Goal: Ask a question

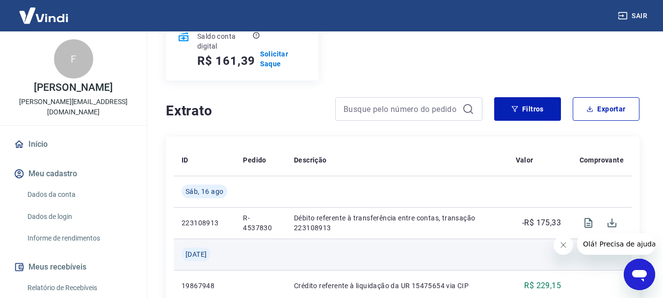
scroll to position [196, 0]
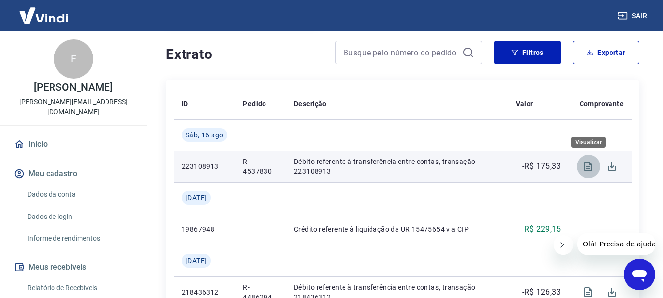
click at [593, 164] on icon "Visualizar" at bounding box center [589, 166] width 12 height 12
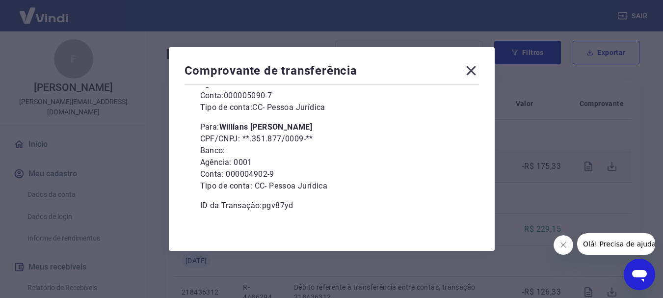
scroll to position [134, 0]
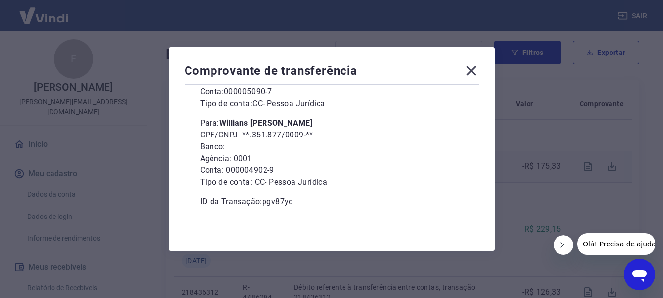
click at [293, 136] on p "CPF/CNPJ: **.351.877/0009-**" at bounding box center [331, 135] width 263 height 12
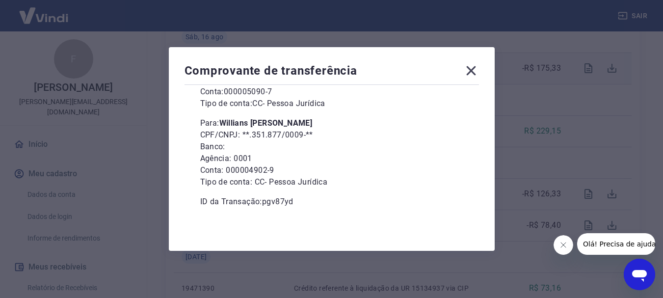
click at [475, 72] on icon at bounding box center [470, 70] width 9 height 9
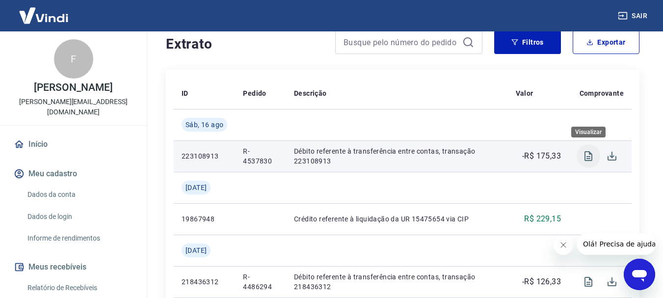
scroll to position [294, 0]
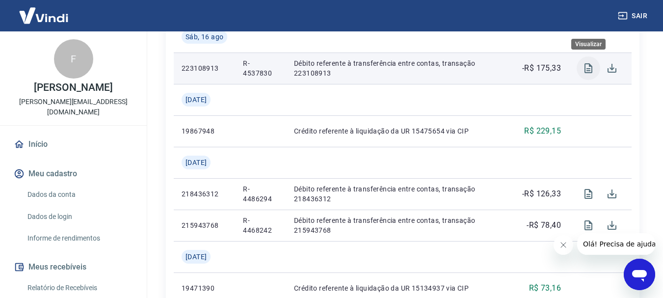
click at [586, 69] on icon "Visualizar" at bounding box center [589, 68] width 12 height 12
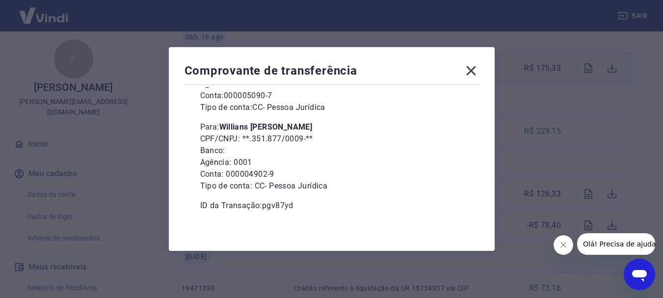
scroll to position [134, 0]
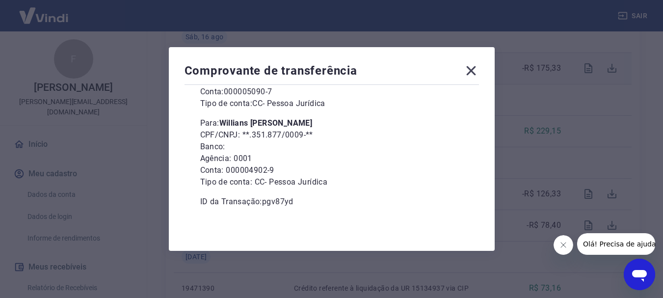
click at [301, 124] on b "Willians [PERSON_NAME]" at bounding box center [265, 122] width 93 height 9
copy p "Para: [PERSON_NAME]"
click at [302, 125] on b "Willians [PERSON_NAME]" at bounding box center [265, 122] width 93 height 9
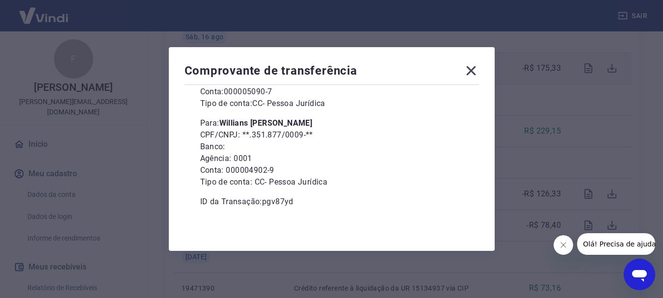
click at [346, 183] on p "Tipo de conta: CC - Pessoa Jurídica" at bounding box center [331, 182] width 263 height 12
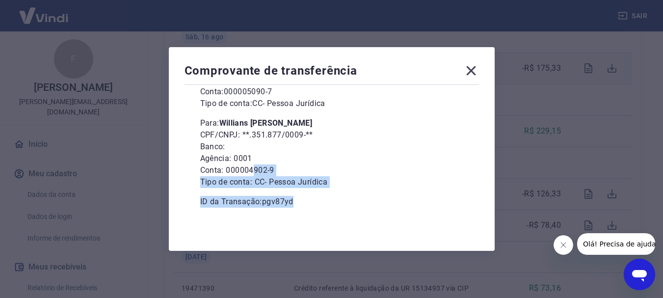
drag, startPoint x: 345, startPoint y: 181, endPoint x: 255, endPoint y: 171, distance: 90.4
click at [255, 171] on div "R$ 175,33 De: [PERSON_NAME] CPF/CNPJ: **.662.131/0001-** ISPB: 17819084 Agência…" at bounding box center [331, 113] width 263 height 188
click at [339, 181] on p "Tipo de conta: CC - Pessoa Jurídica" at bounding box center [331, 182] width 263 height 12
click at [332, 184] on p "Tipo de conta: CC - Pessoa Jurídica" at bounding box center [331, 182] width 263 height 12
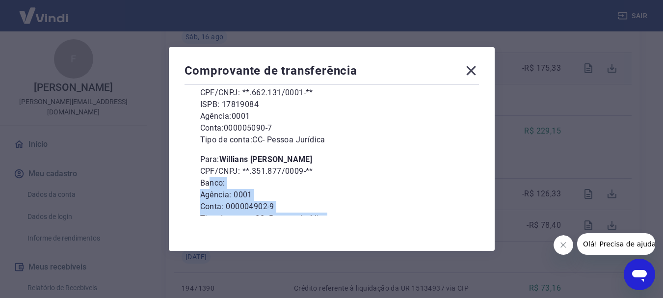
scroll to position [98, 0]
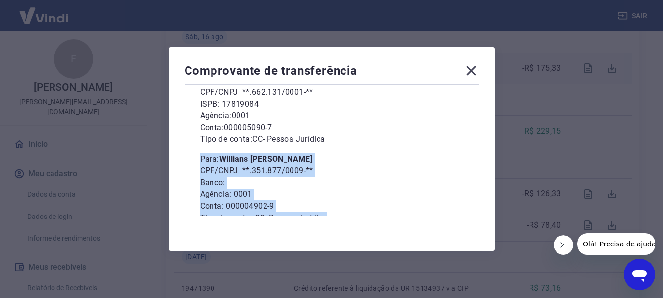
drag, startPoint x: 335, startPoint y: 179, endPoint x: 189, endPoint y: 154, distance: 148.3
click at [189, 154] on div "[DATE] 11:58 R$ 175,33 De: [PERSON_NAME] CPF/CNPJ: **.662.131/0001-** ISPB: 178…" at bounding box center [332, 151] width 294 height 129
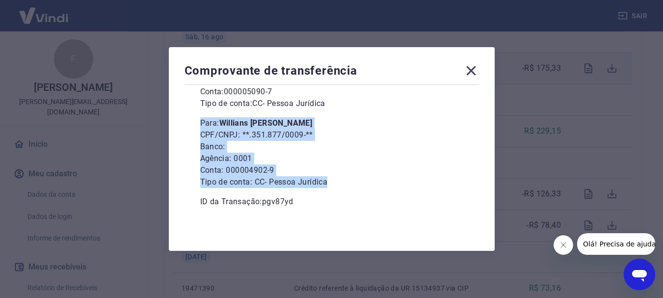
click at [344, 166] on p "Conta: 000004902-9" at bounding box center [331, 170] width 263 height 12
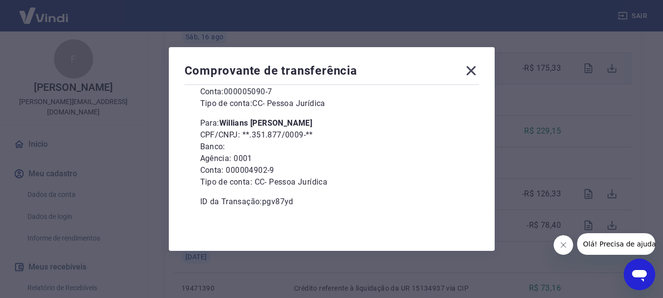
click at [473, 69] on icon at bounding box center [470, 70] width 9 height 9
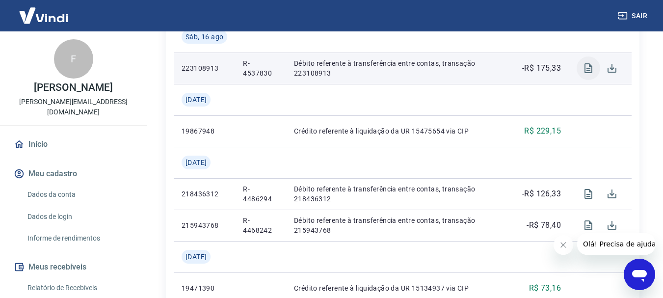
click at [589, 67] on icon "Visualizar" at bounding box center [589, 68] width 8 height 10
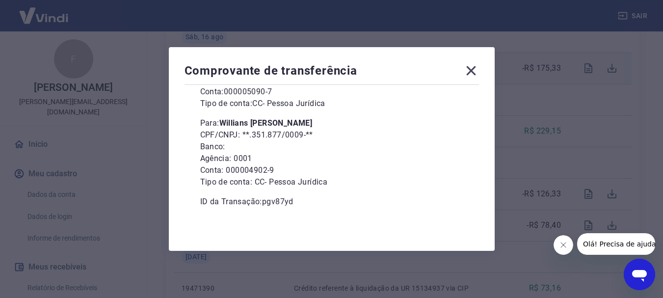
click at [313, 121] on b "Willians [PERSON_NAME]" at bounding box center [265, 122] width 93 height 9
copy p "Para: [PERSON_NAME]"
click at [478, 72] on icon at bounding box center [471, 71] width 16 height 16
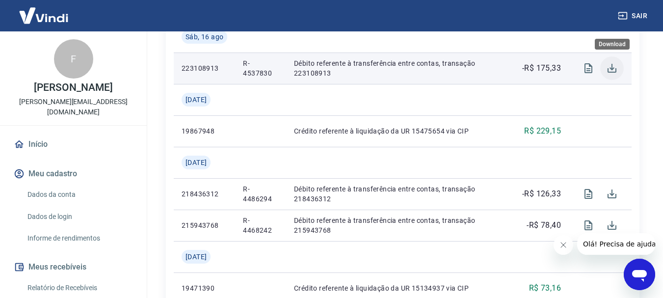
click at [613, 75] on button "Download" at bounding box center [612, 68] width 24 height 24
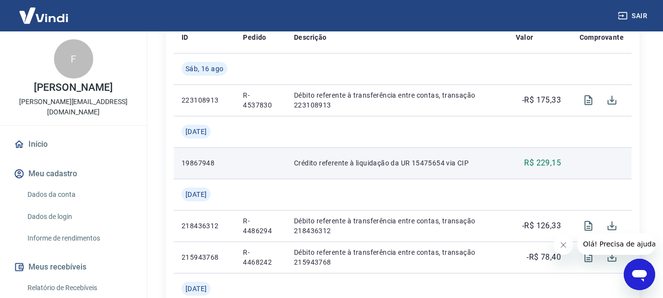
scroll to position [245, 0]
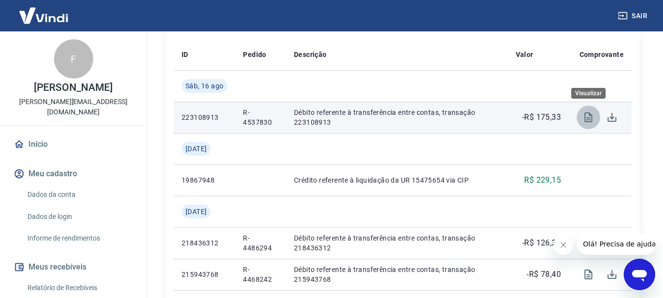
click at [587, 126] on button "Visualizar" at bounding box center [589, 118] width 24 height 24
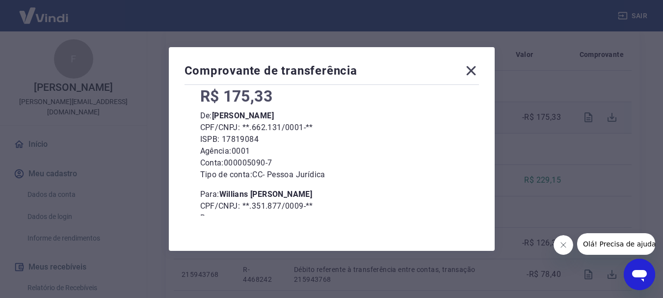
scroll to position [134, 0]
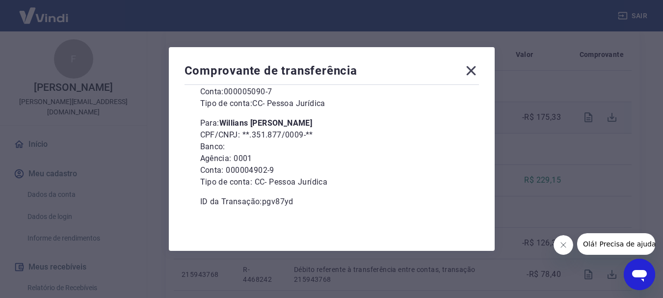
drag, startPoint x: 204, startPoint y: 120, endPoint x: 335, endPoint y: 122, distance: 131.5
click at [335, 122] on p "Para: [PERSON_NAME]" at bounding box center [331, 123] width 263 height 12
copy p "Para: [PERSON_NAME]"
click at [266, 185] on p "Tipo de conta: CC - Pessoa Jurídica" at bounding box center [331, 182] width 263 height 12
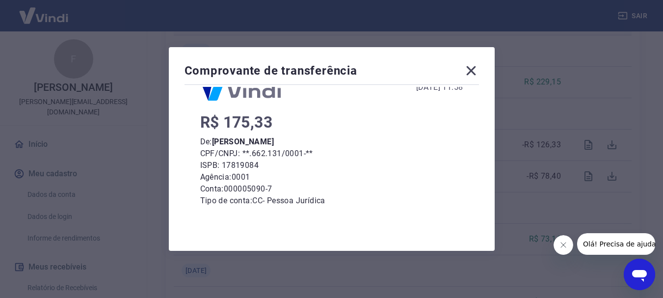
scroll to position [36, 0]
click at [638, 282] on icon "Abrir janela de mensagens" at bounding box center [640, 275] width 18 height 18
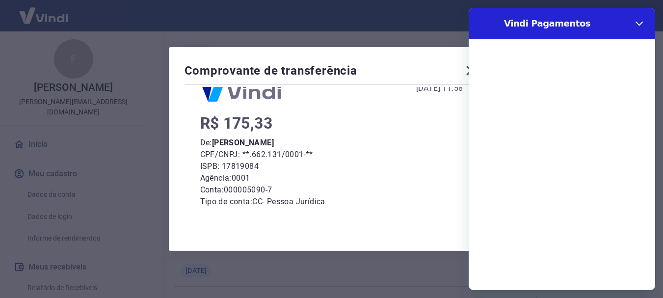
scroll to position [0, 0]
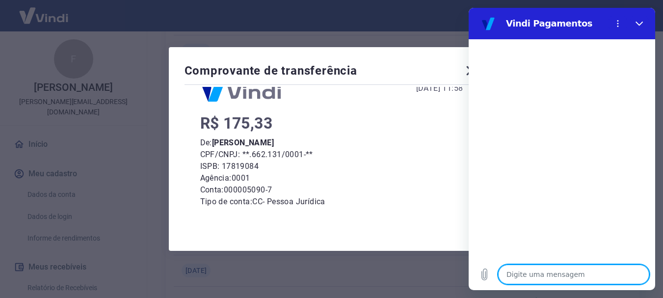
click at [542, 281] on textarea at bounding box center [573, 275] width 151 height 20
type textarea "O"
type textarea "x"
type textarea "Ol"
type textarea "x"
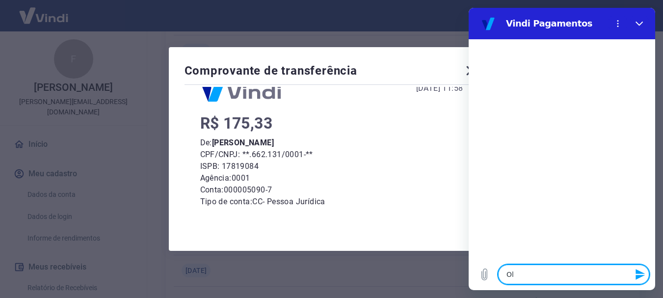
type textarea "[PERSON_NAME]"
type textarea "x"
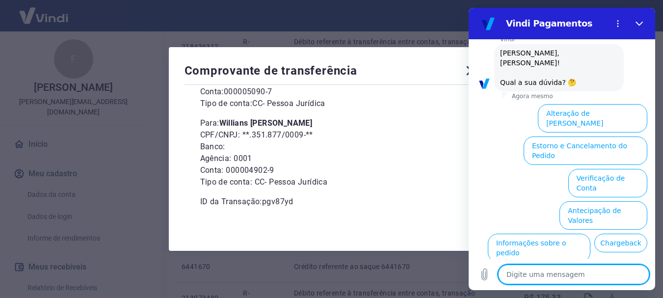
scroll to position [84, 0]
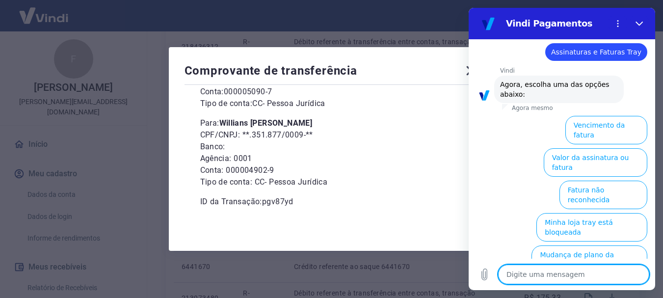
scroll to position [150, 0]
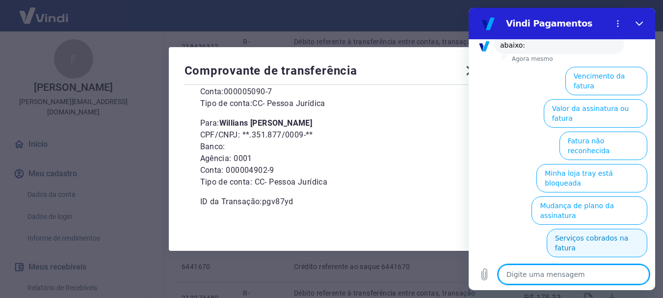
click at [626, 229] on button "Serviços cobrados na fatura" at bounding box center [597, 243] width 101 height 28
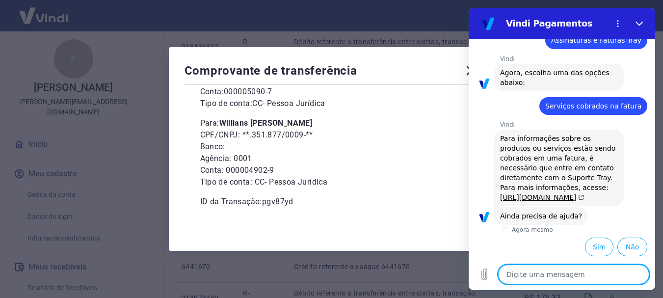
scroll to position [142, 0]
click at [535, 193] on link "[URL][DOMAIN_NAME]" at bounding box center [542, 197] width 84 height 8
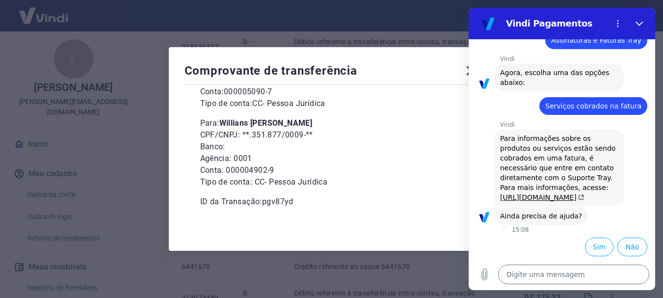
type textarea "x"
